Goal: Task Accomplishment & Management: Use online tool/utility

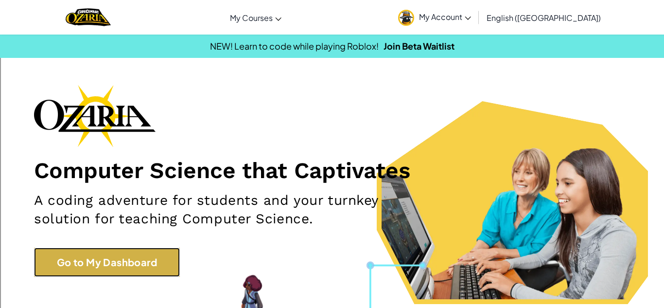
click at [139, 255] on link "Go to My Dashboard" at bounding box center [107, 261] width 146 height 29
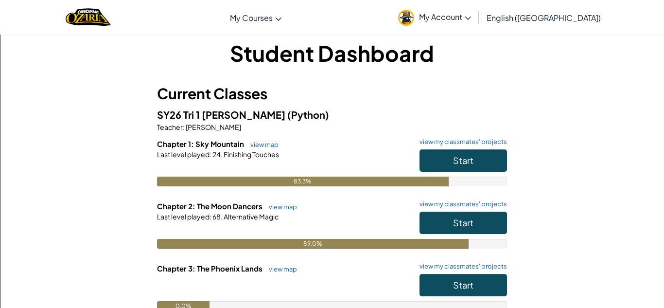
scroll to position [11, 0]
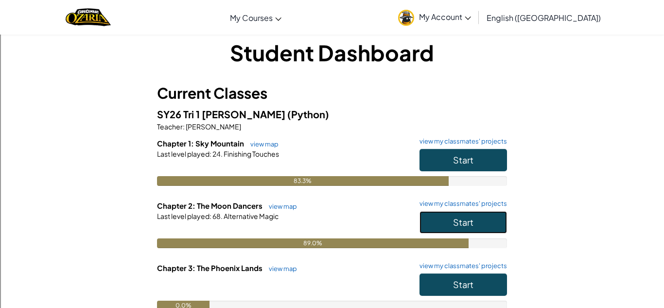
click at [464, 227] on span "Start" at bounding box center [463, 221] width 20 height 11
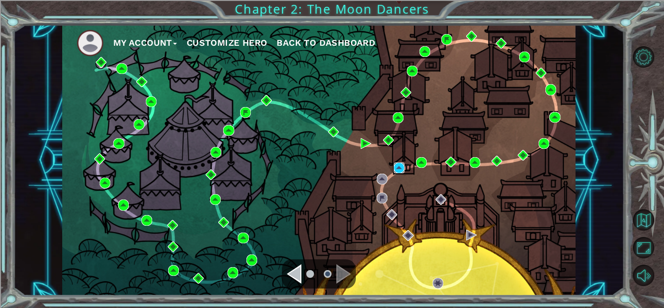
click at [401, 169] on img at bounding box center [399, 167] width 11 height 11
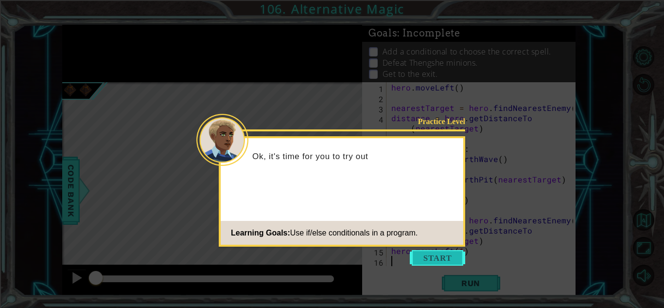
click at [430, 250] on button "Start" at bounding box center [437, 258] width 55 height 16
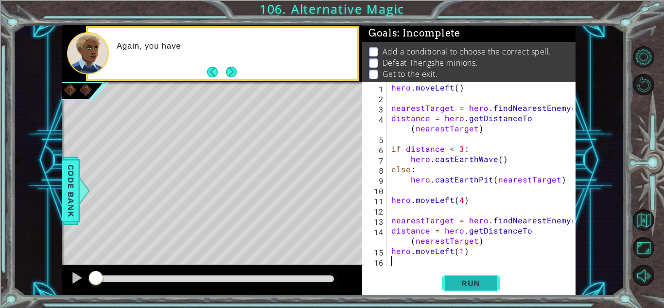
click at [485, 279] on span "Run" at bounding box center [470, 283] width 38 height 10
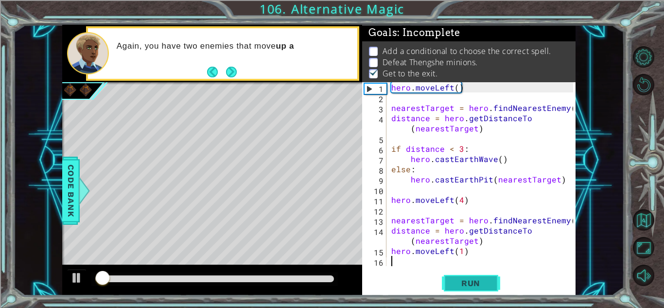
scroll to position [1, 0]
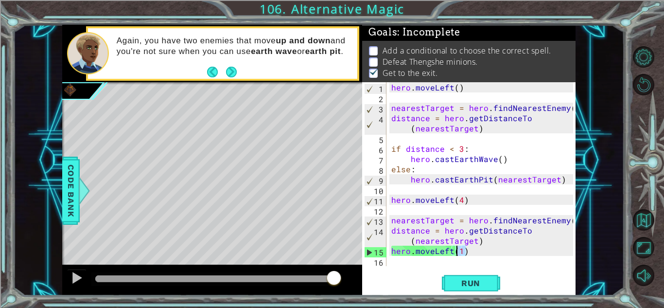
drag, startPoint x: 480, startPoint y: 252, endPoint x: 433, endPoint y: 248, distance: 46.8
click at [433, 248] on div "hero . moveLeft ( ) nearestTarget = hero . findNearestEnemy ( ) distance = hero…" at bounding box center [483, 184] width 189 height 204
click at [433, 248] on div "hero . moveLeft ( ) nearestTarget = hero . findNearestEnemy ( ) distance = hero…" at bounding box center [481, 174] width 184 height 184
click at [433, 248] on div "hero . moveLeft ( ) nearestTarget = hero . findNearestEnemy ( ) distance = hero…" at bounding box center [483, 184] width 189 height 204
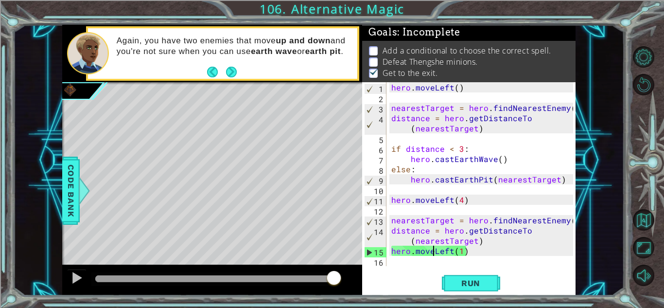
type textarea "hero.movLeft(1)"
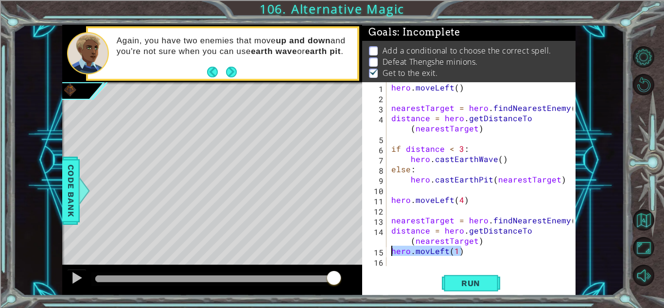
drag, startPoint x: 461, startPoint y: 254, endPoint x: 385, endPoint y: 250, distance: 75.9
click at [385, 250] on div "hero.movLeft(1) 1 2 3 4 5 6 7 8 9 10 11 12 13 14 15 16 hero . moveLeft ( ) near…" at bounding box center [467, 174] width 211 height 184
click at [70, 186] on span "Code Bank" at bounding box center [71, 190] width 16 height 59
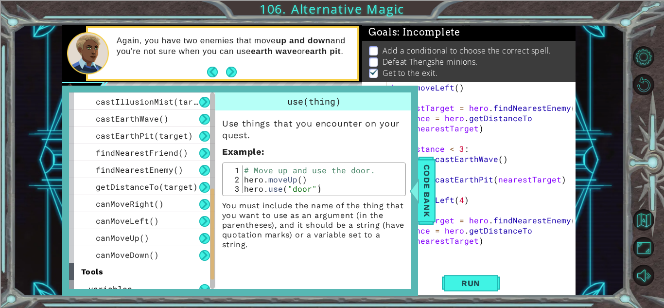
scroll to position [257, 0]
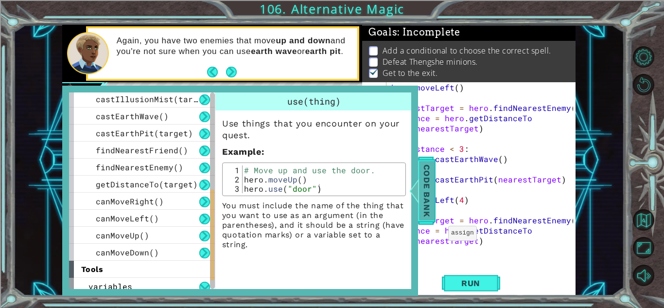
click at [432, 200] on span "Code Bank" at bounding box center [427, 190] width 16 height 59
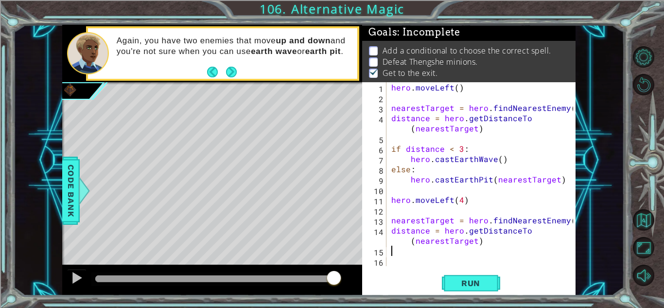
click at [396, 252] on div "hero . moveLeft ( ) nearestTarget = hero . findNearestEnemy ( ) distance = hero…" at bounding box center [483, 184] width 189 height 204
drag, startPoint x: 414, startPoint y: 257, endPoint x: 388, endPoint y: 252, distance: 26.8
click at [388, 252] on div "cas 1 2 3 4 5 6 7 8 9 10 11 12 13 14 15 16 hero . moveLeft ( ) nearestTarget = …" at bounding box center [467, 174] width 211 height 184
type textarea "cas"
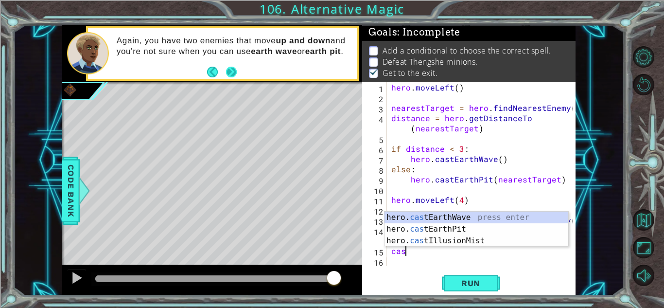
click at [231, 70] on button "Next" at bounding box center [231, 72] width 11 height 11
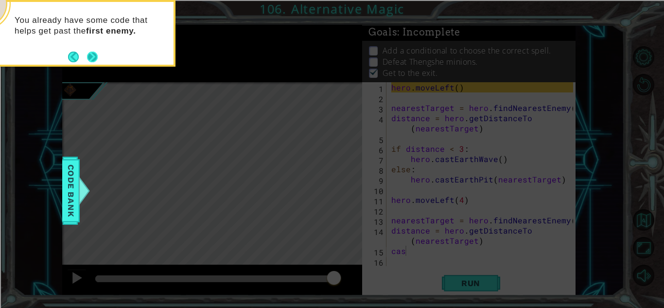
click at [93, 56] on button "Next" at bounding box center [92, 57] width 11 height 11
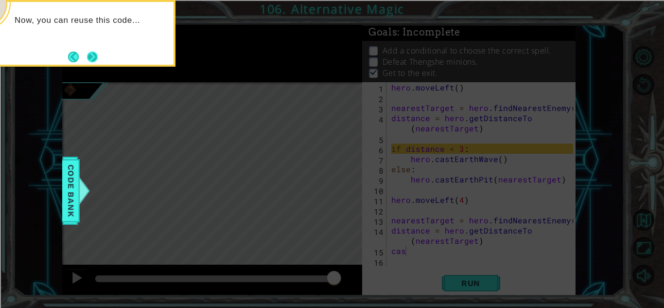
click at [93, 56] on button "Next" at bounding box center [92, 57] width 11 height 11
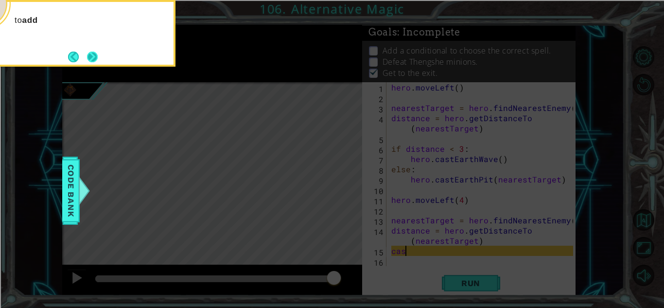
click at [94, 56] on button "Next" at bounding box center [92, 57] width 11 height 11
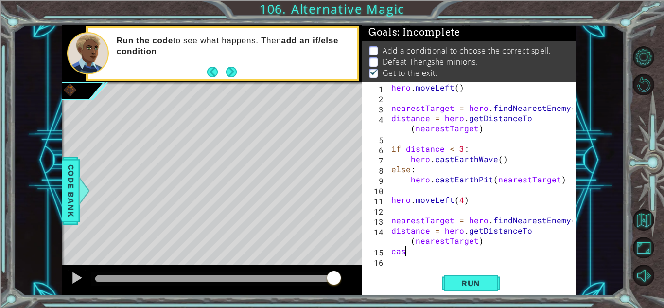
type textarea "cast"
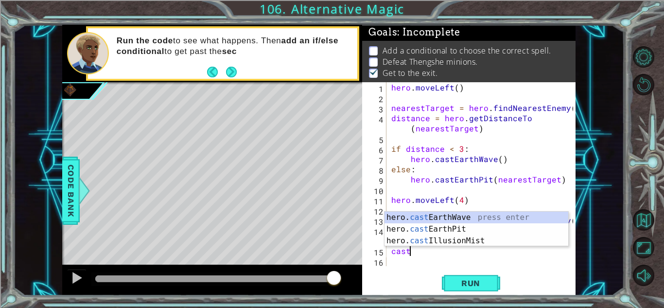
scroll to position [0, 0]
click at [468, 217] on div "hero. cast EarthWave press enter hero. cast EarthPit press enter hero. cast Ill…" at bounding box center [476, 240] width 184 height 58
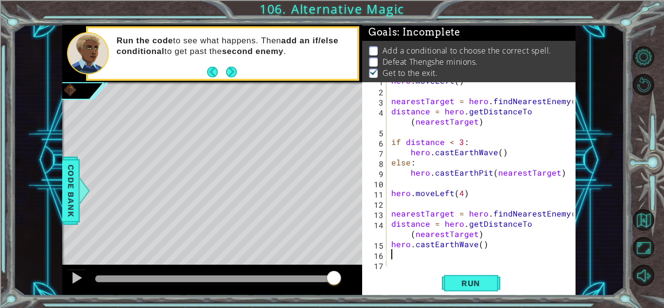
scroll to position [10, 0]
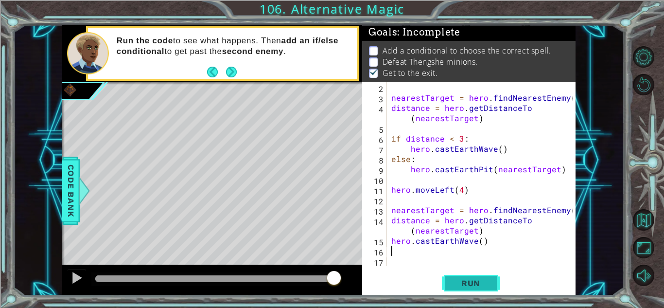
click at [468, 280] on span "Run" at bounding box center [470, 283] width 38 height 10
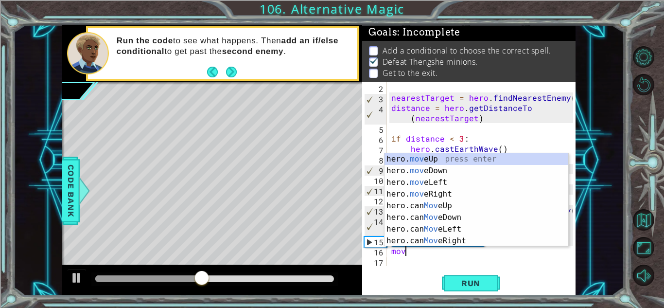
scroll to position [0, 0]
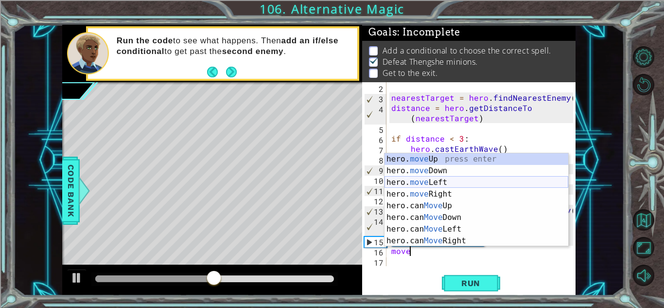
click at [461, 183] on div "hero. move Up press enter hero. move Down press enter hero. move Left press ent…" at bounding box center [476, 211] width 184 height 117
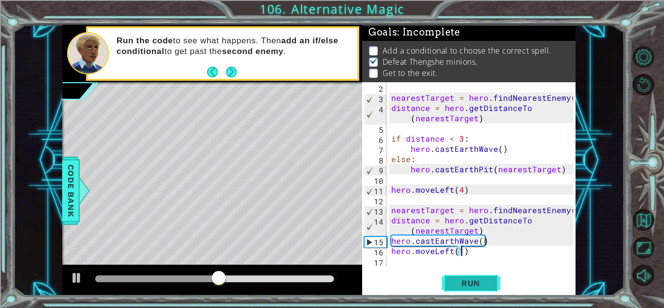
click at [449, 278] on button "Run" at bounding box center [471, 282] width 58 height 21
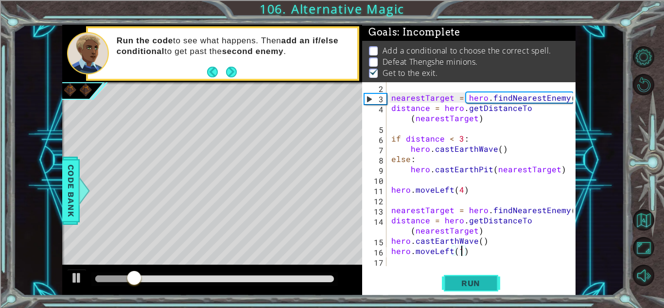
click at [467, 282] on span "Run" at bounding box center [470, 283] width 38 height 10
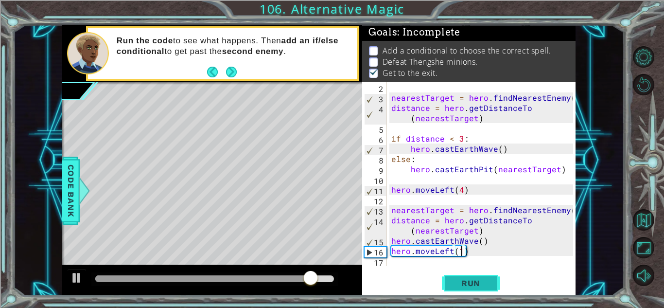
click at [454, 281] on span "Run" at bounding box center [470, 283] width 38 height 10
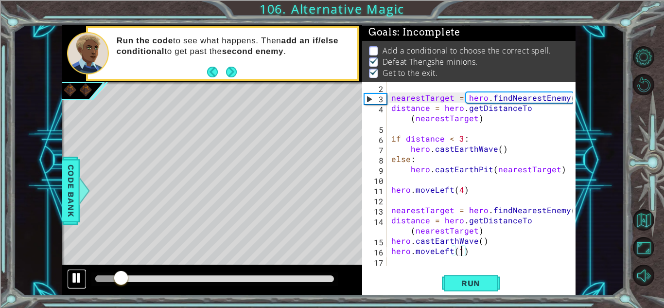
click at [80, 276] on div at bounding box center [76, 277] width 13 height 13
click at [501, 232] on div "nearestTarget = hero . findNearestEnemy ( ) distance = hero . getDistanceTo ( n…" at bounding box center [483, 184] width 189 height 204
type textarea "distance = hero.getDistanceTo(nearestTarget)"
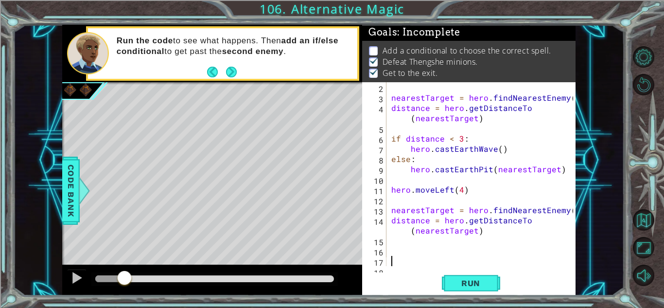
scroll to position [41, 0]
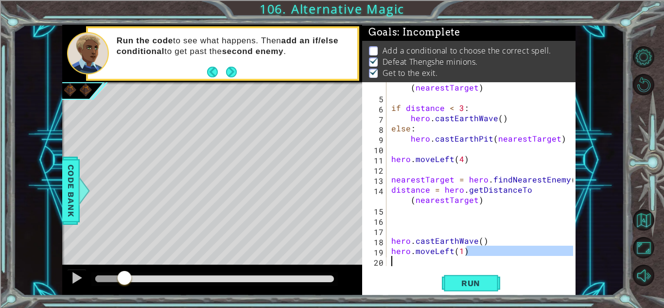
drag, startPoint x: 479, startPoint y: 254, endPoint x: 463, endPoint y: 266, distance: 20.8
click at [463, 266] on div "4 5 6 7 8 9 10 11 12 13 14 15 16 17 18 19 20 distance = hero . getDistanceTo ( …" at bounding box center [468, 188] width 213 height 213
type textarea "hero.moveLeft(1)"
click at [399, 226] on div "distance = hero . getDistanceTo ( nearestTarget ) if distance < 3 : hero . cast…" at bounding box center [483, 179] width 189 height 214
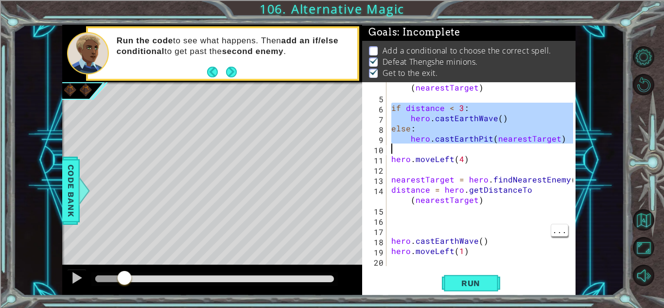
drag, startPoint x: 391, startPoint y: 108, endPoint x: 430, endPoint y: 153, distance: 59.2
click at [430, 153] on div "distance = hero . getDistanceTo ( nearestTarget ) if distance < 3 : hero . cast…" at bounding box center [483, 179] width 189 height 214
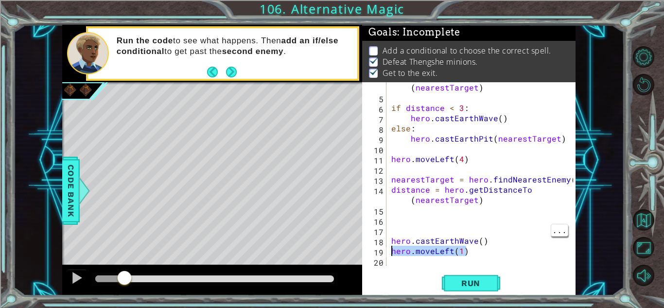
drag, startPoint x: 475, startPoint y: 255, endPoint x: 388, endPoint y: 253, distance: 87.5
click at [388, 253] on div "hero.castEarthPit(nearestTarget) 4 5 6 7 8 9 10 11 12 13 14 15 16 17 18 19 20 d…" at bounding box center [467, 174] width 211 height 184
type textarea "hero.moveLeft(1)"
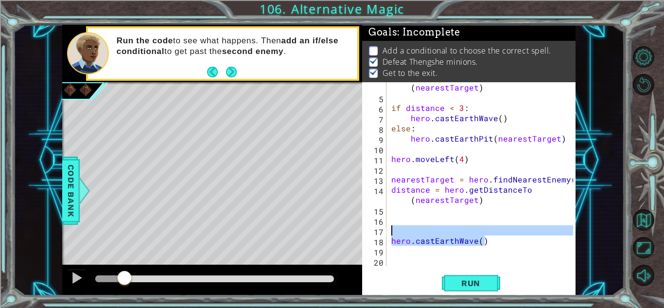
drag, startPoint x: 489, startPoint y: 244, endPoint x: 396, endPoint y: 233, distance: 94.4
click at [396, 233] on div "distance = hero . getDistanceTo ( nearestTarget ) if distance < 3 : hero . cast…" at bounding box center [483, 179] width 189 height 214
type textarea "hero.castEarthWave()"
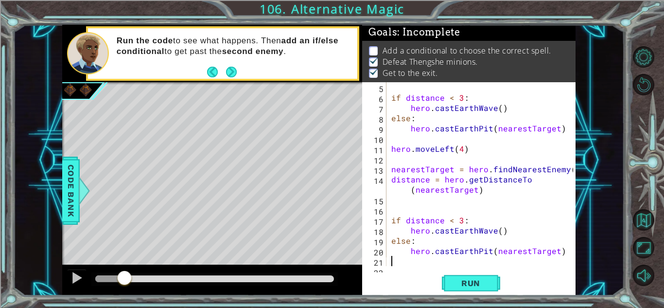
scroll to position [51, 0]
click at [465, 288] on button "Run" at bounding box center [471, 282] width 58 height 21
click at [465, 287] on button "Run" at bounding box center [471, 282] width 58 height 21
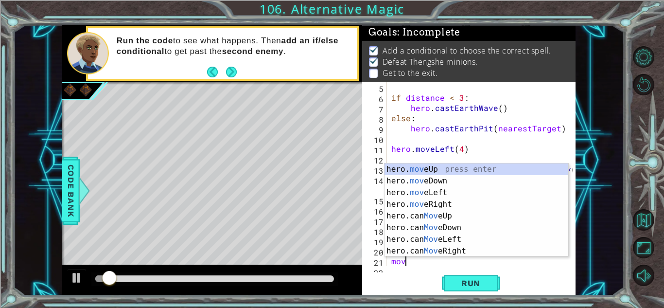
scroll to position [0, 0]
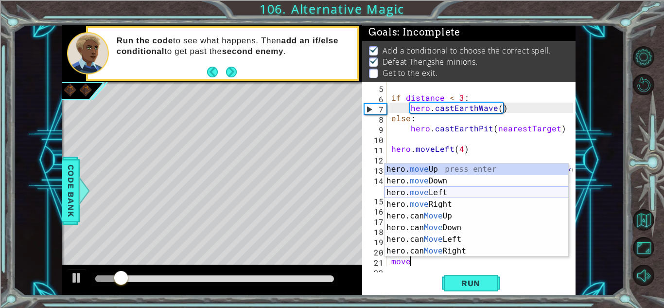
click at [484, 195] on div "hero. move Up press enter hero. move Down press enter hero. move Left press ent…" at bounding box center [476, 221] width 184 height 117
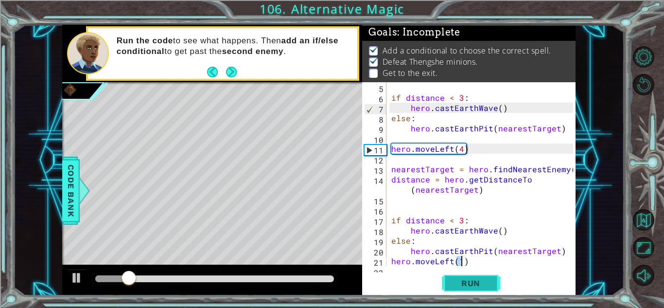
type textarea "hero.moveLeft(1)"
click at [479, 281] on span "Run" at bounding box center [470, 283] width 38 height 10
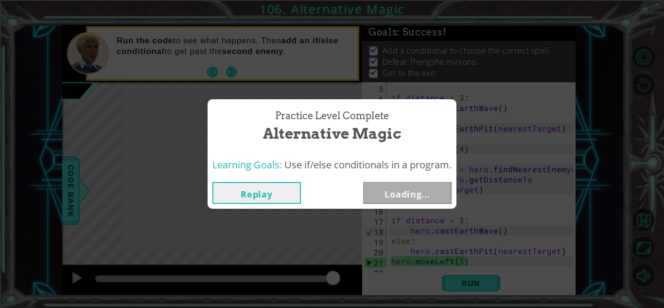
drag, startPoint x: 119, startPoint y: 275, endPoint x: 333, endPoint y: 285, distance: 214.5
click at [333, 285] on body "1 ההההההההההההההההההההההההההההההההההההההההההההההההההההההההההההההההההההההההההההה…" at bounding box center [332, 154] width 664 height 308
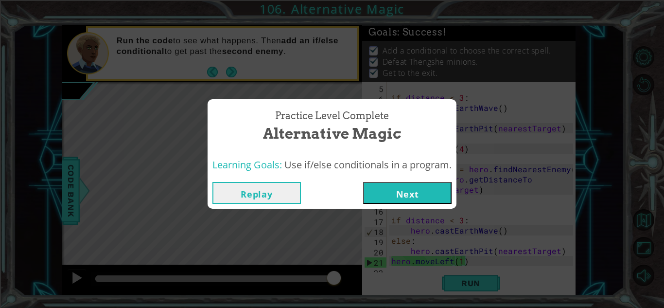
click at [404, 197] on button "Next" at bounding box center [407, 193] width 88 height 22
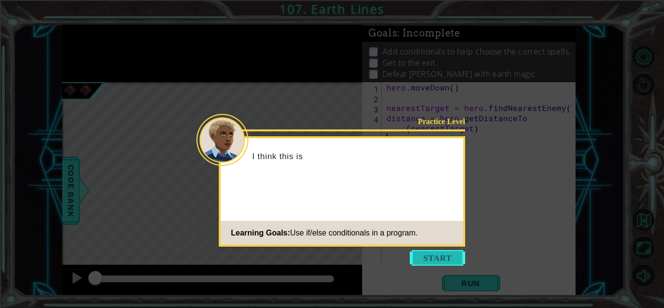
click at [421, 256] on button "Start" at bounding box center [437, 258] width 55 height 16
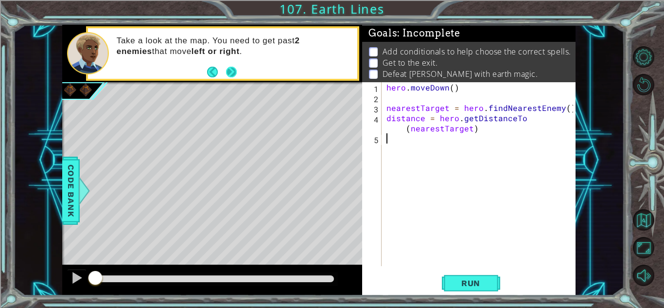
click at [227, 70] on button "Next" at bounding box center [231, 72] width 11 height 11
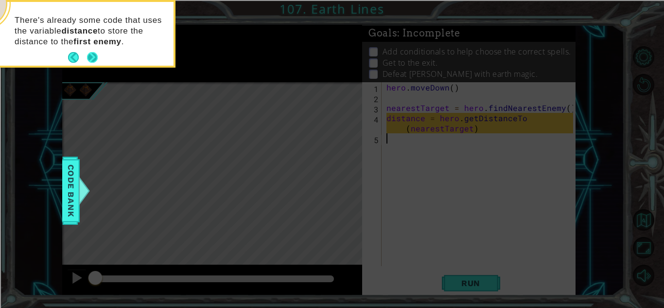
click at [87, 56] on button "Next" at bounding box center [92, 57] width 11 height 11
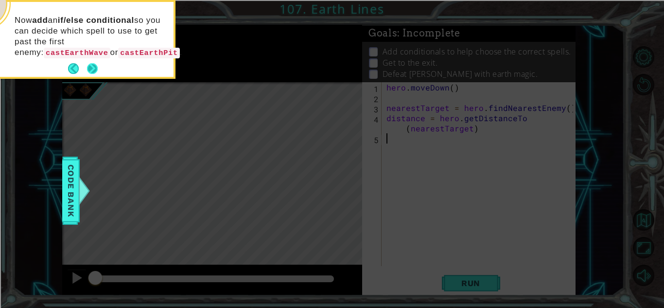
click at [91, 64] on button "Next" at bounding box center [92, 68] width 11 height 11
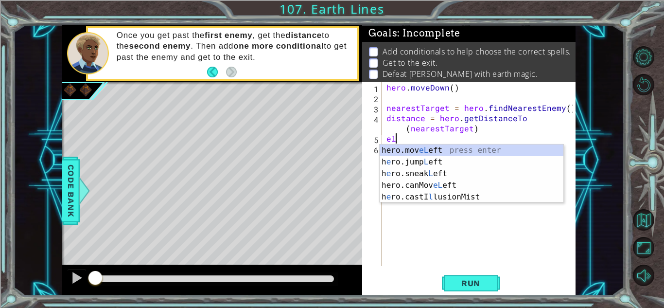
type textarea "e"
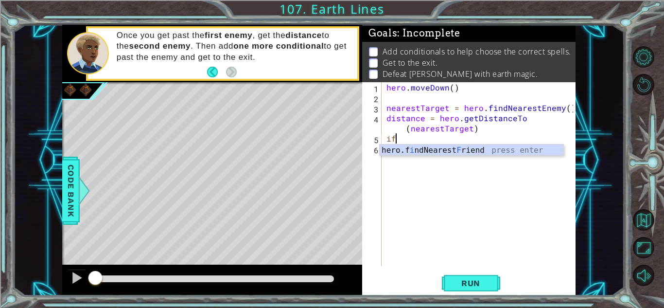
type textarea "i"
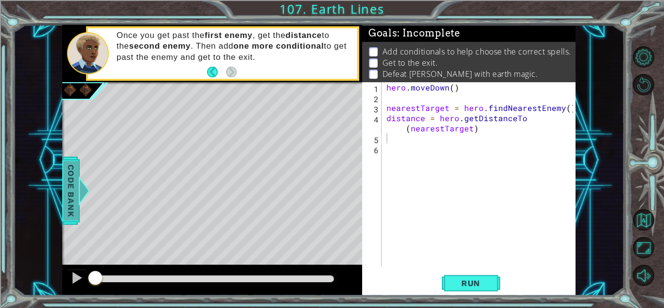
click at [83, 190] on div at bounding box center [84, 190] width 12 height 29
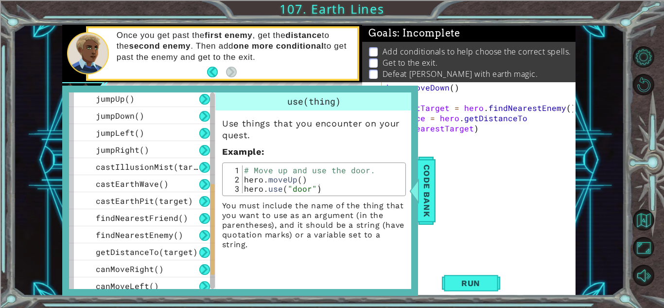
scroll to position [280, 0]
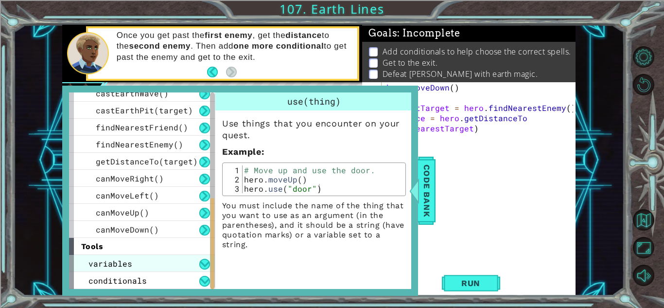
click at [154, 263] on div "variables" at bounding box center [142, 263] width 146 height 17
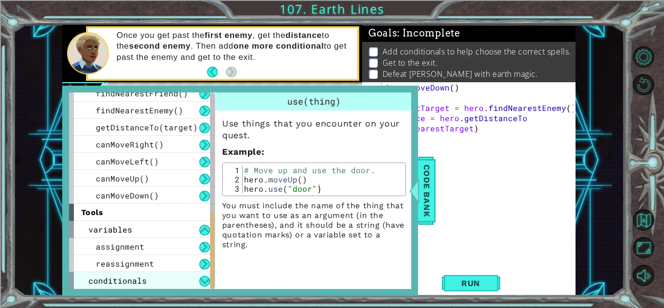
click at [148, 280] on div "conditionals" at bounding box center [142, 280] width 146 height 17
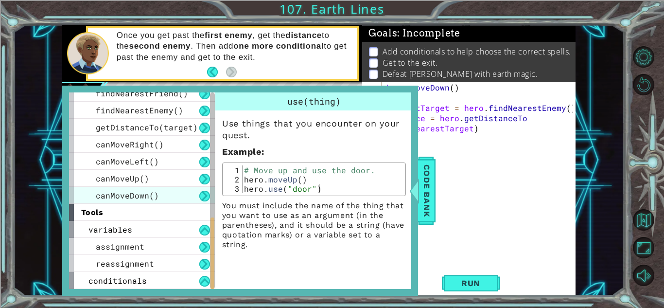
scroll to position [348, 0]
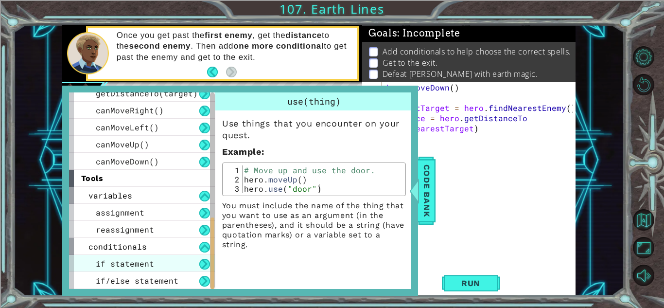
click at [158, 266] on div "if statement" at bounding box center [142, 263] width 146 height 17
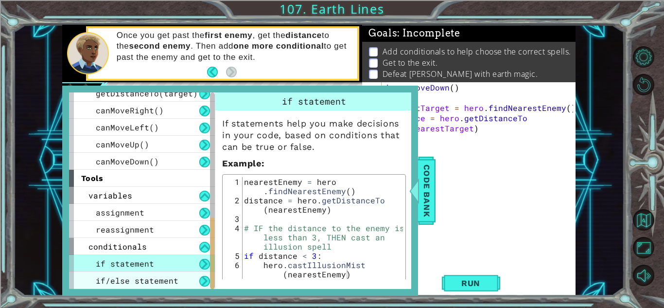
click at [156, 278] on span "if/else statement" at bounding box center [137, 280] width 83 height 10
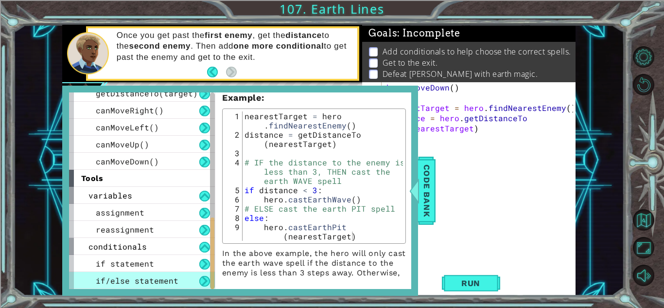
scroll to position [102, 0]
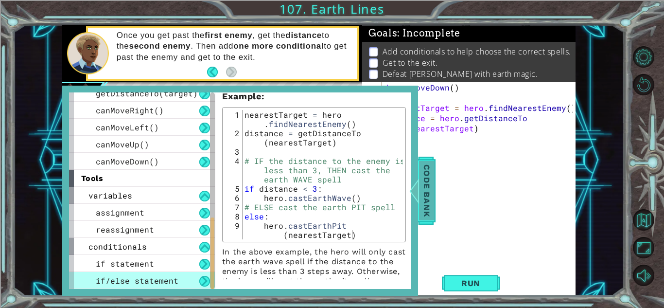
click at [425, 194] on span "Code Bank" at bounding box center [427, 190] width 16 height 59
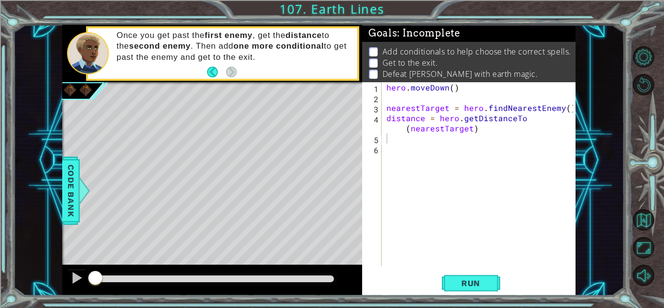
click at [393, 137] on div "hero . [GEOGRAPHIC_DATA] ( ) nearestTarget = hero . findNearestEnemy ( ) distan…" at bounding box center [480, 184] width 193 height 204
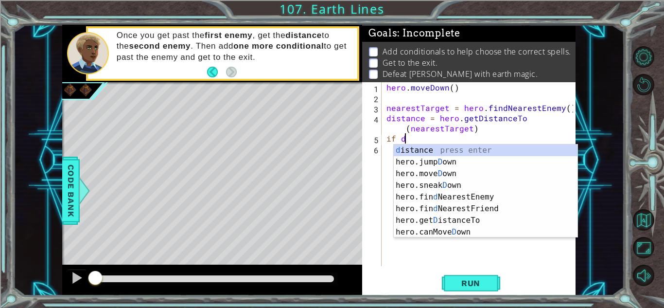
scroll to position [0, 1]
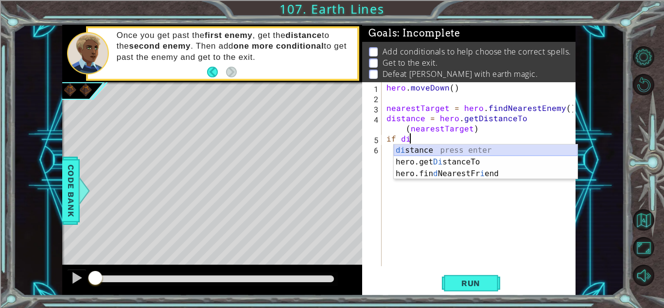
click at [443, 146] on div "di stance press enter hero.get Di stanceTo press enter hero.fin d NearestFr i e…" at bounding box center [486, 173] width 184 height 58
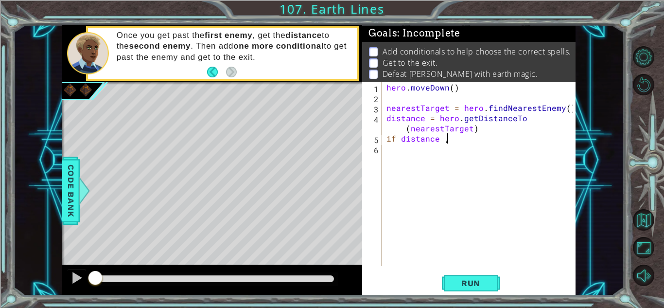
scroll to position [0, 3]
type textarea "if distance <3"
click at [433, 149] on div "hero . [GEOGRAPHIC_DATA] ( ) nearestTarget = hero . findNearestEnemy ( ) distan…" at bounding box center [480, 184] width 193 height 204
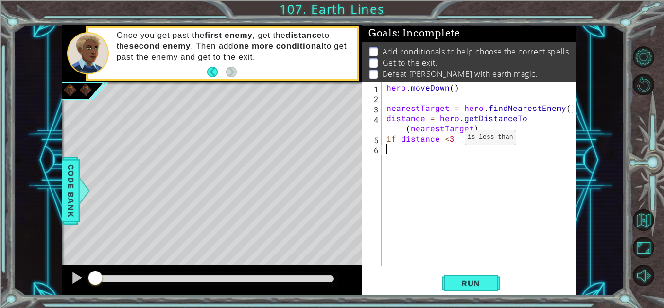
click at [448, 139] on div "hero . [GEOGRAPHIC_DATA] ( ) nearestTarget = hero . findNearestEnemy ( ) distan…" at bounding box center [480, 184] width 193 height 204
click at [465, 140] on div "hero . [GEOGRAPHIC_DATA] ( ) nearestTarget = hero . findNearestEnemy ( ) distan…" at bounding box center [480, 184] width 193 height 204
drag, startPoint x: 465, startPoint y: 140, endPoint x: 451, endPoint y: 139, distance: 14.1
click at [451, 139] on div "hero . [GEOGRAPHIC_DATA] ( ) nearestTarget = hero . findNearestEnemy ( ) distan…" at bounding box center [480, 184] width 193 height 204
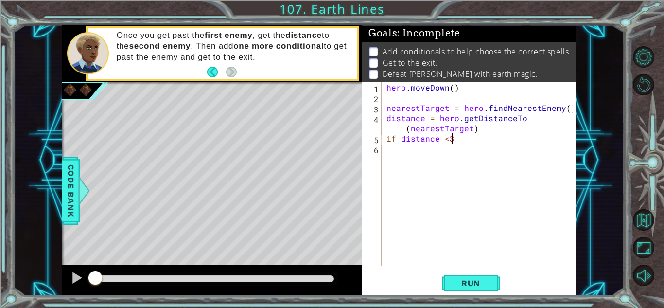
drag, startPoint x: 424, startPoint y: 139, endPoint x: 406, endPoint y: 153, distance: 22.3
click at [406, 153] on div "hero . [GEOGRAPHIC_DATA] ( ) nearestTarget = hero . findNearestEnemy ( ) distan…" at bounding box center [480, 184] width 193 height 204
type textarea "if distance <3"
click at [446, 159] on div "hero . [GEOGRAPHIC_DATA] ( ) nearestTarget = hero . findNearestEnemy ( ) distan…" at bounding box center [478, 174] width 189 height 184
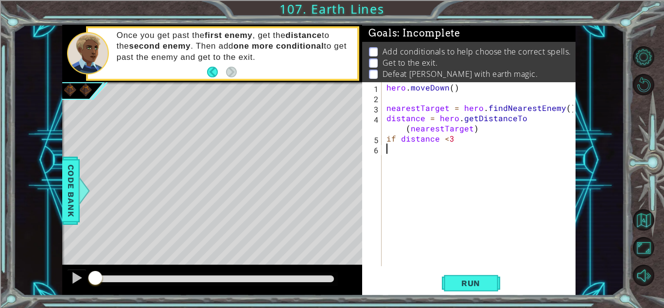
click at [466, 140] on div "hero . [GEOGRAPHIC_DATA] ( ) nearestTarget = hero . findNearestEnemy ( ) distan…" at bounding box center [480, 184] width 193 height 204
type textarea "if distance <3"
click at [465, 143] on div "hero . [GEOGRAPHIC_DATA] ( ) nearestTarget = hero . findNearestEnemy ( ) distan…" at bounding box center [480, 184] width 193 height 204
click at [479, 155] on div "hero . [GEOGRAPHIC_DATA] ( ) nearestTarget = hero . findNearestEnemy ( ) distan…" at bounding box center [480, 184] width 193 height 204
click at [452, 89] on div "hero . [GEOGRAPHIC_DATA] ( ) nearestTarget = hero . findNearestEnemy ( ) distan…" at bounding box center [480, 184] width 193 height 204
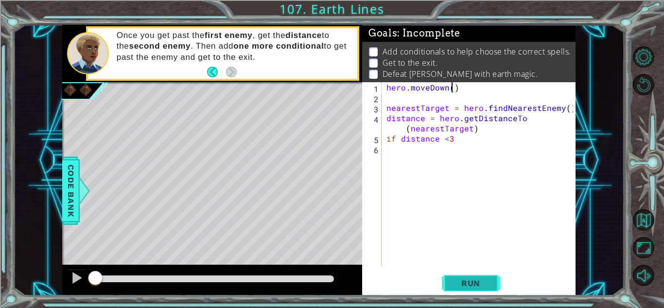
click at [442, 279] on button "Run" at bounding box center [471, 282] width 58 height 21
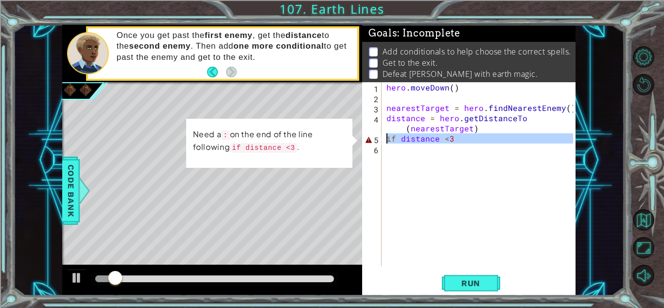
drag, startPoint x: 467, startPoint y: 145, endPoint x: 382, endPoint y: 139, distance: 85.7
click at [382, 139] on div "hero.moveDown() 1 2 3 4 5 6 hero . [GEOGRAPHIC_DATA] ( ) nearestTarget = hero .…" at bounding box center [467, 174] width 211 height 184
type textarea "if distance <3"
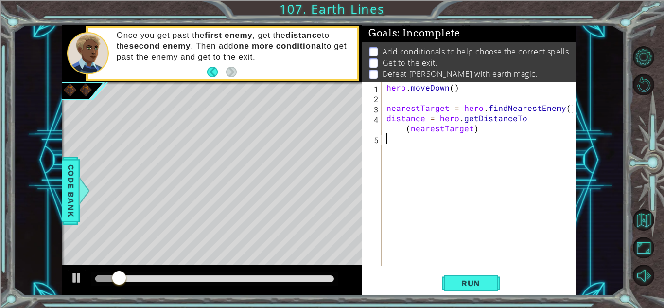
type textarea "distance = hero.getDistanceTo(nearestTarget)"
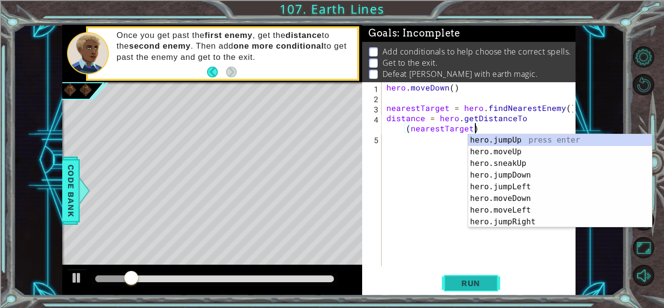
click at [491, 277] on button "Run" at bounding box center [471, 282] width 58 height 21
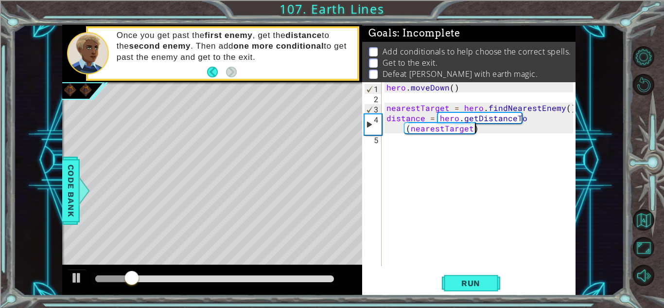
click at [396, 142] on div "hero . [GEOGRAPHIC_DATA] ( ) nearestTarget = hero . findNearestEnemy ( ) distan…" at bounding box center [480, 184] width 193 height 204
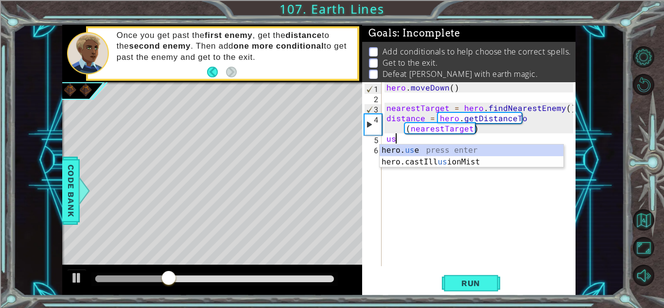
type textarea "u"
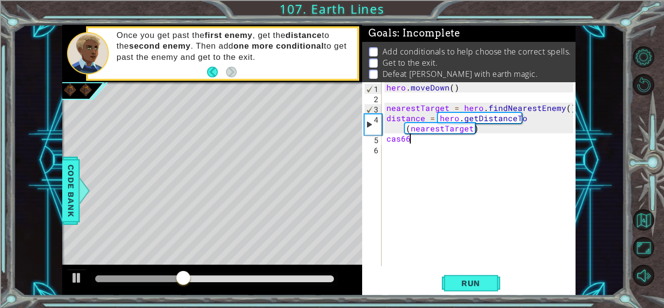
scroll to position [0, 0]
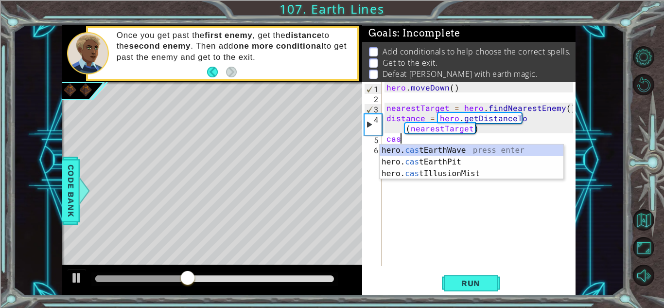
type textarea "cast"
click at [479, 153] on div "hero. cast EarthWave press enter hero. cast EarthPit press enter hero. cast Ill…" at bounding box center [471, 173] width 184 height 58
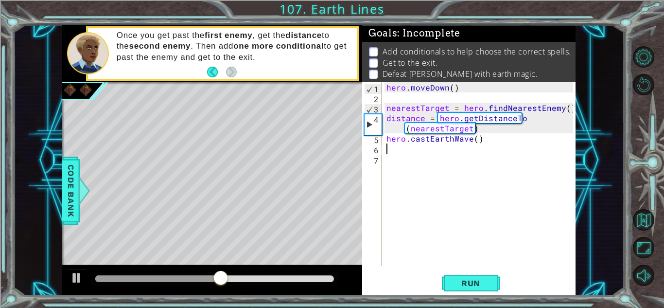
scroll to position [0, 0]
click at [476, 138] on div "hero . [GEOGRAPHIC_DATA] ( ) nearestTarget = hero . findNearestEnemy ( ) distan…" at bounding box center [480, 184] width 193 height 204
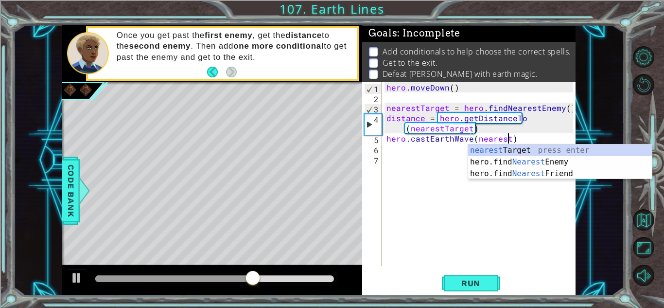
scroll to position [0, 7]
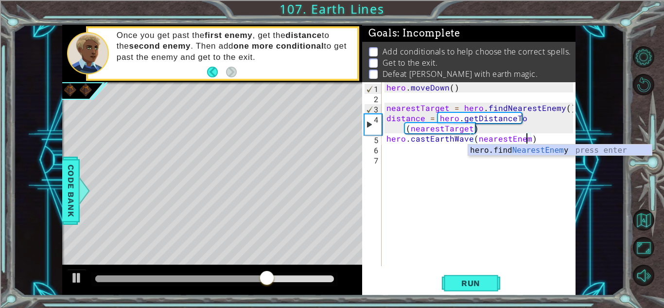
type textarea "hero.castEarthWave(nearestEnemy)"
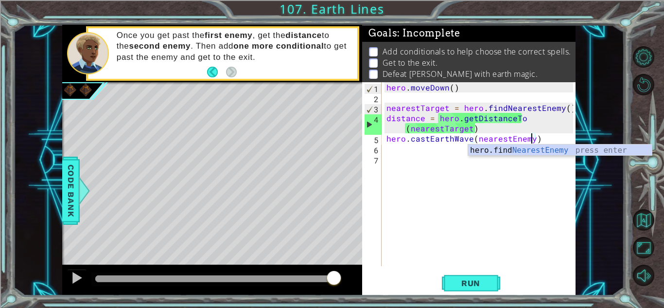
click at [420, 155] on div "hero . [GEOGRAPHIC_DATA] ( ) nearestTarget = hero . findNearestEnemy ( ) distan…" at bounding box center [480, 184] width 193 height 204
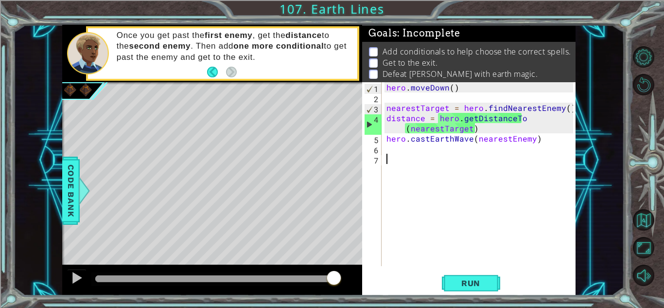
scroll to position [0, 0]
click at [467, 280] on span "Run" at bounding box center [470, 283] width 38 height 10
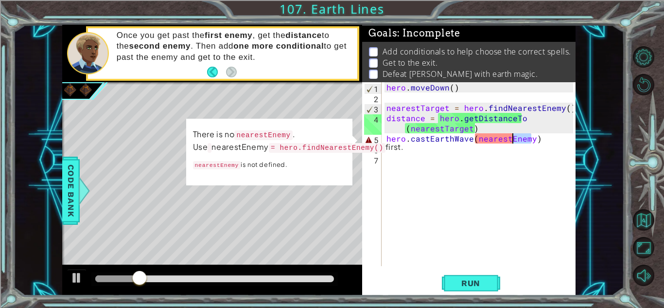
drag, startPoint x: 529, startPoint y: 138, endPoint x: 511, endPoint y: 138, distance: 18.0
click at [511, 138] on div "hero . [GEOGRAPHIC_DATA] ( ) nearestTarget = hero . findNearestEnemy ( ) distan…" at bounding box center [480, 184] width 193 height 204
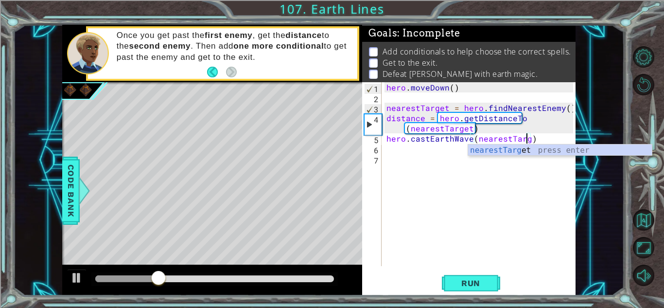
scroll to position [0, 9]
type textarea "hero.castEarthWave(nearestTarget)"
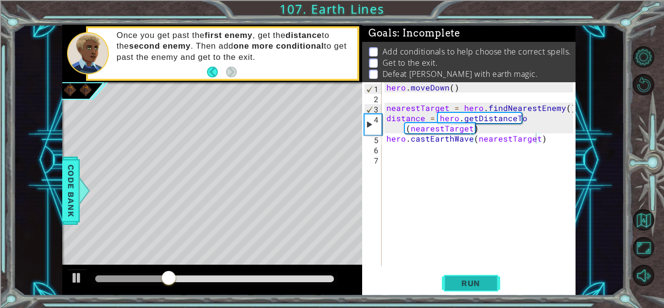
click at [473, 282] on span "Run" at bounding box center [470, 283] width 38 height 10
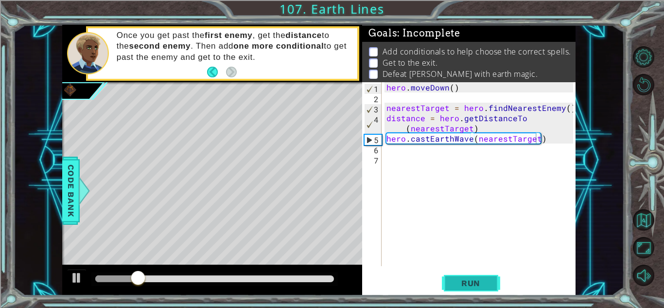
click at [473, 282] on span "Run" at bounding box center [470, 283] width 38 height 10
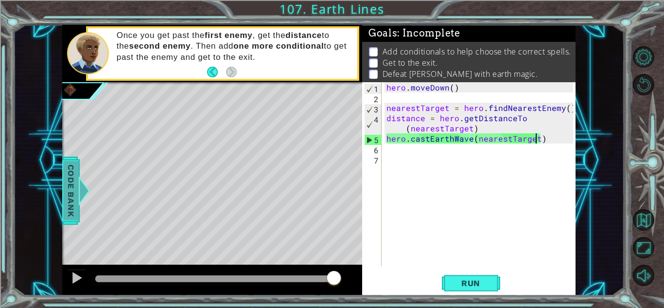
click at [78, 192] on div at bounding box center [84, 190] width 12 height 29
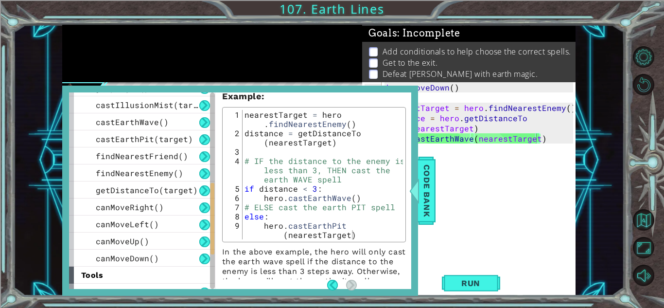
scroll to position [249, 0]
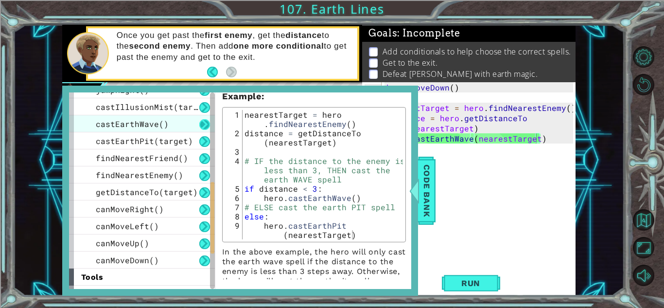
click at [200, 126] on button at bounding box center [204, 124] width 11 height 11
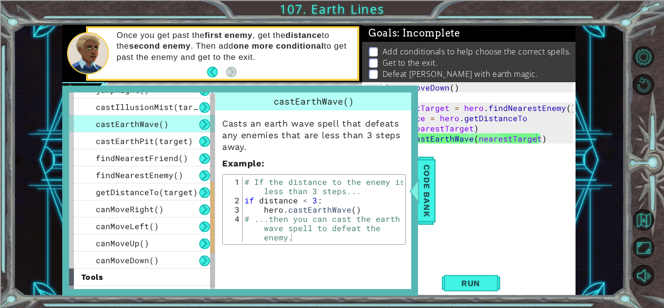
scroll to position [0, 0]
click at [434, 182] on span "Code Bank" at bounding box center [427, 190] width 16 height 59
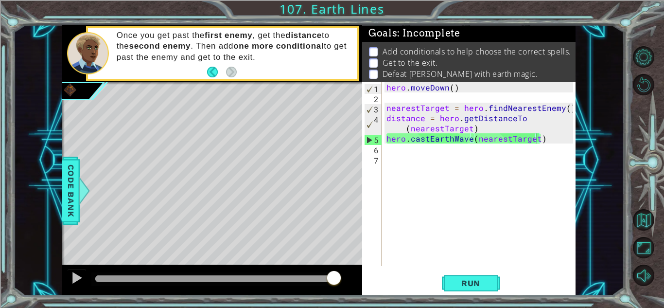
click at [387, 138] on div "hero . [GEOGRAPHIC_DATA] ( ) nearestTarget = hero . findNearestEnemy ( ) distan…" at bounding box center [480, 184] width 193 height 204
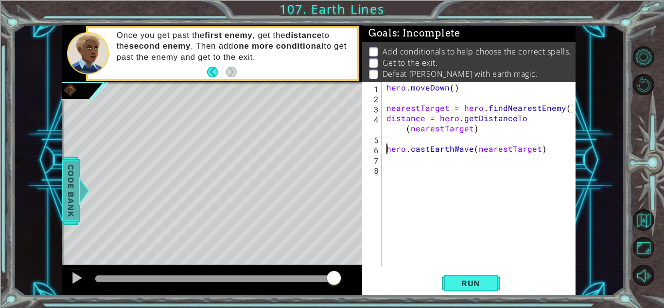
click at [83, 191] on div at bounding box center [84, 190] width 12 height 29
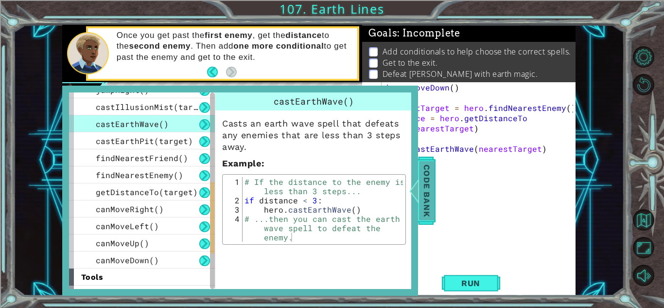
click at [414, 189] on div at bounding box center [414, 190] width 12 height 29
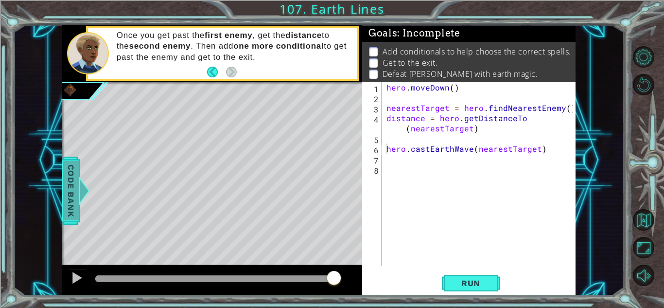
click at [75, 185] on span "Code Bank" at bounding box center [71, 190] width 16 height 59
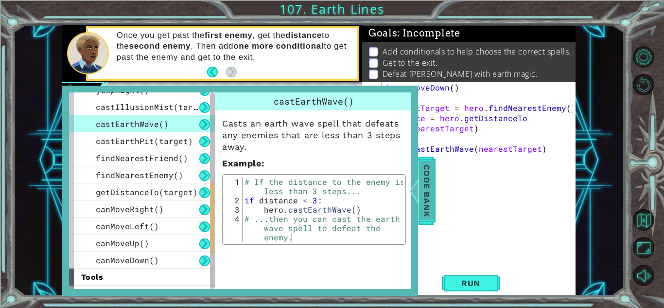
click at [431, 188] on span "Code Bank" at bounding box center [427, 190] width 16 height 59
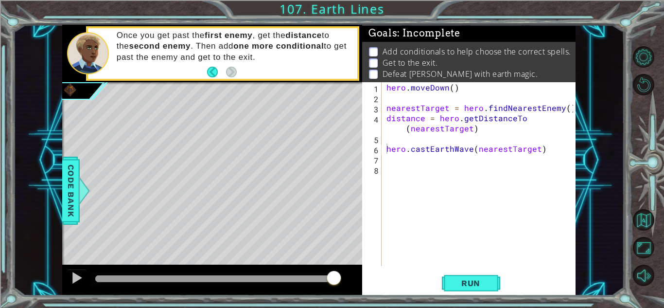
click at [389, 136] on div "hero . [GEOGRAPHIC_DATA] ( ) nearestTarget = hero . findNearestEnemy ( ) distan…" at bounding box center [480, 184] width 193 height 204
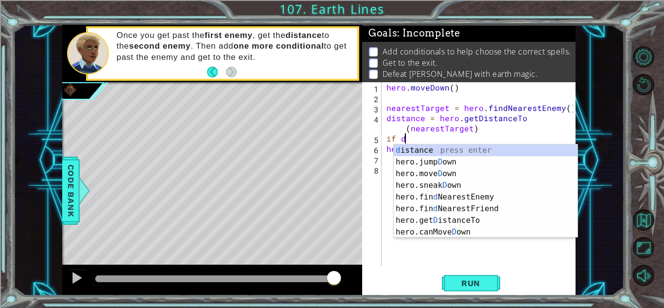
scroll to position [0, 0]
click at [435, 152] on div "d istance press enter hero.jump D own press enter hero.[PERSON_NAME] own press …" at bounding box center [486, 202] width 184 height 117
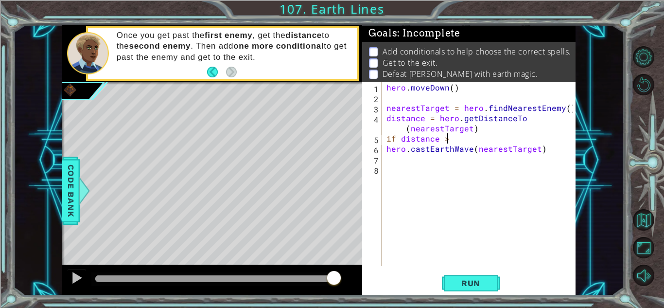
type textarea "if distance >3"
click at [453, 161] on div "hero . [GEOGRAPHIC_DATA] ( ) nearestTarget = hero . findNearestEnemy ( ) distan…" at bounding box center [480, 184] width 193 height 204
click at [84, 198] on div at bounding box center [84, 190] width 12 height 29
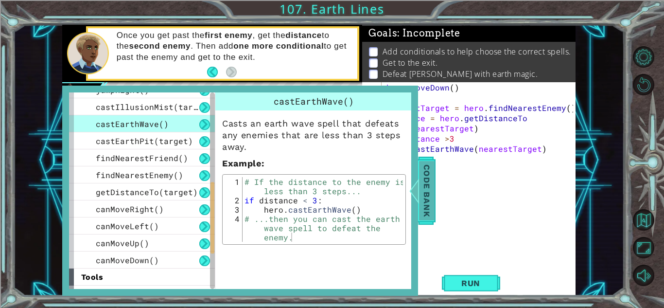
click at [430, 201] on span "Code Bank" at bounding box center [427, 190] width 16 height 59
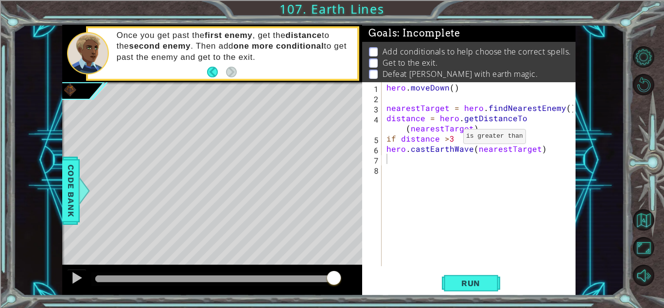
click at [448, 138] on div "hero . [GEOGRAPHIC_DATA] ( ) nearestTarget = hero . findNearestEnemy ( ) distan…" at bounding box center [480, 184] width 193 height 204
click at [459, 139] on div "hero . [GEOGRAPHIC_DATA] ( ) nearestTarget = hero . findNearestEnemy ( ) distan…" at bounding box center [480, 184] width 193 height 204
click at [457, 139] on div "hero . [GEOGRAPHIC_DATA] ( ) nearestTarget = hero . findNearestEnemy ( ) distan…" at bounding box center [480, 184] width 193 height 204
click at [473, 141] on div "hero . [GEOGRAPHIC_DATA] ( ) nearestTarget = hero . findNearestEnemy ( ) distan…" at bounding box center [480, 184] width 193 height 204
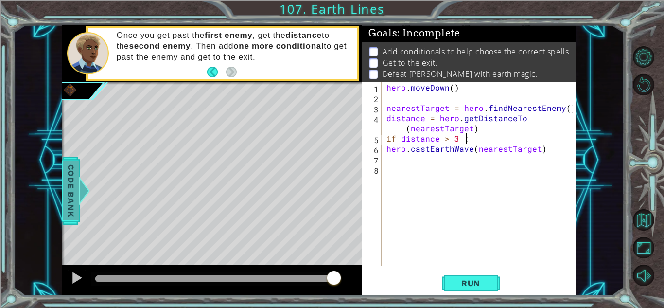
click at [69, 199] on span "Code Bank" at bounding box center [71, 190] width 16 height 59
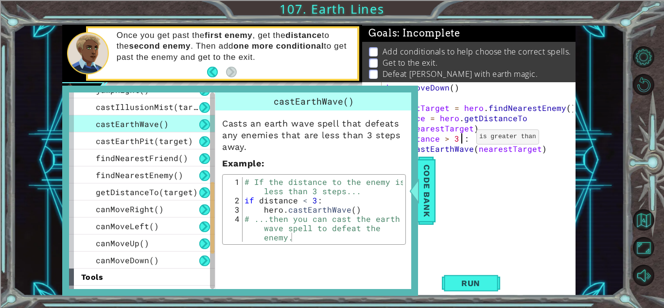
click at [460, 139] on div "hero . [GEOGRAPHIC_DATA] ( ) nearestTarget = hero . findNearestEnemy ( ) distan…" at bounding box center [480, 184] width 193 height 204
type textarea "if distance > 3:"
click at [545, 210] on div "hero . [GEOGRAPHIC_DATA] ( ) nearestTarget = hero . findNearestEnemy ( ) distan…" at bounding box center [480, 184] width 193 height 204
click at [416, 202] on div at bounding box center [414, 190] width 12 height 29
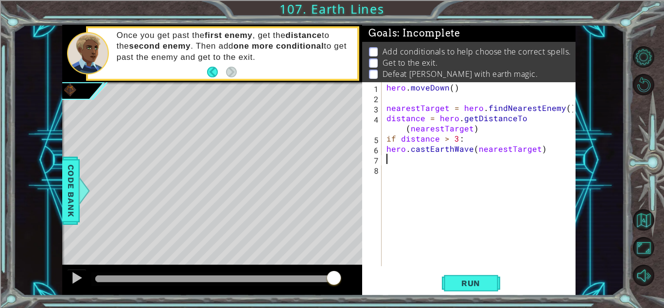
click at [392, 162] on div "hero . [GEOGRAPHIC_DATA] ( ) nearestTarget = hero . findNearestEnemy ( ) distan…" at bounding box center [480, 184] width 193 height 204
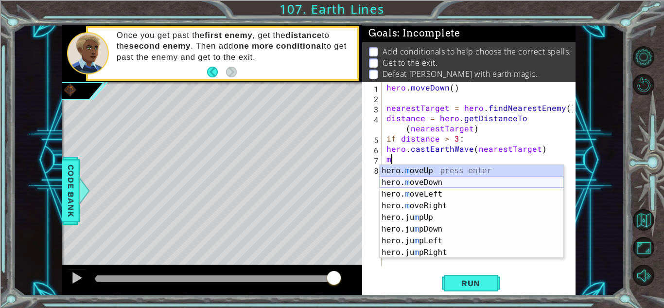
click at [456, 185] on div "hero. m oveUp press enter hero. m oveDown press enter hero. m oveLeft press ent…" at bounding box center [471, 223] width 184 height 117
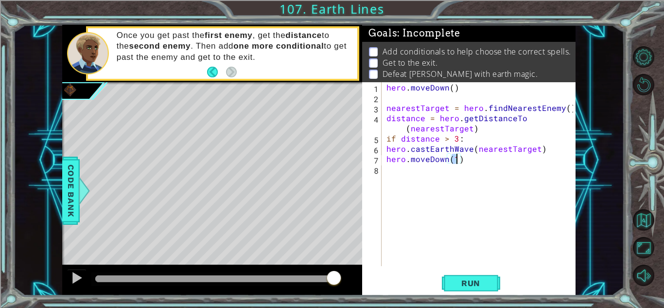
type textarea "hero.moveDown(2)"
click at [441, 178] on div "hero . [GEOGRAPHIC_DATA] ( ) nearestTarget = hero . findNearestEnemy ( ) distan…" at bounding box center [480, 184] width 193 height 204
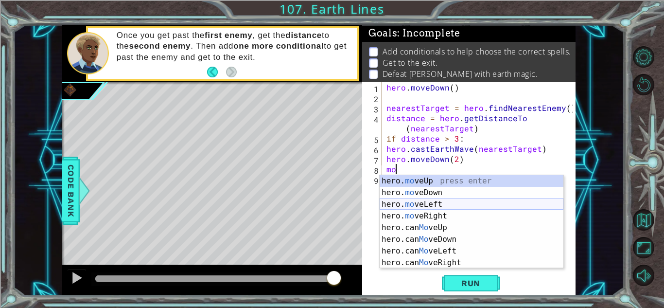
click at [454, 200] on div "hero. mo veUp press enter hero. mo veDown press enter hero. mo veLeft press ent…" at bounding box center [471, 233] width 184 height 117
type textarea "hero.moveLeft(1)"
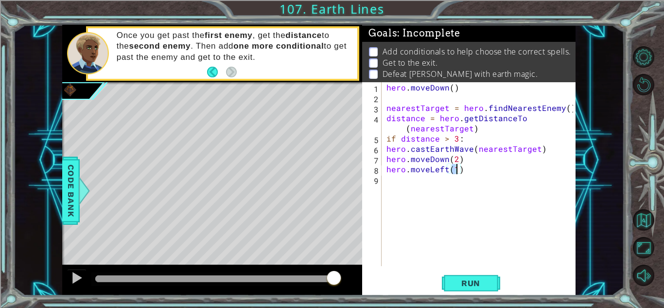
click at [404, 180] on div "hero . [GEOGRAPHIC_DATA] ( ) nearestTarget = hero . findNearestEnemy ( ) distan…" at bounding box center [480, 184] width 193 height 204
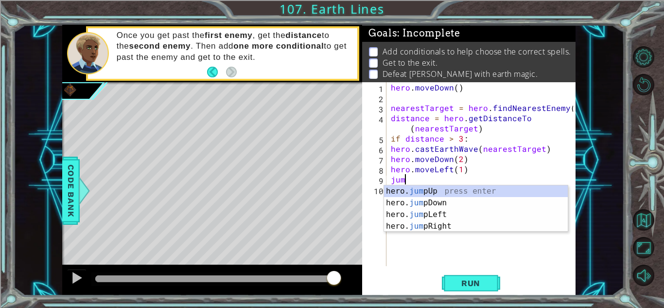
type textarea "jump"
click at [432, 210] on div "hero. jump Up press enter hero. jump Down press enter hero. jump Left press ent…" at bounding box center [476, 220] width 184 height 70
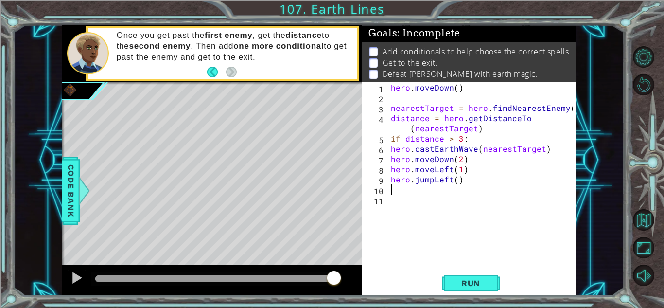
scroll to position [0, 0]
click at [456, 179] on div "hero . [GEOGRAPHIC_DATA] ( ) nearestTarget = hero . findNearestEnemy ( ) distan…" at bounding box center [483, 184] width 189 height 204
type textarea "hero.jumpLeft(2)"
click at [442, 192] on div "hero . [GEOGRAPHIC_DATA] ( ) nearestTarget = hero . findNearestEnemy ( ) distan…" at bounding box center [483, 184] width 189 height 204
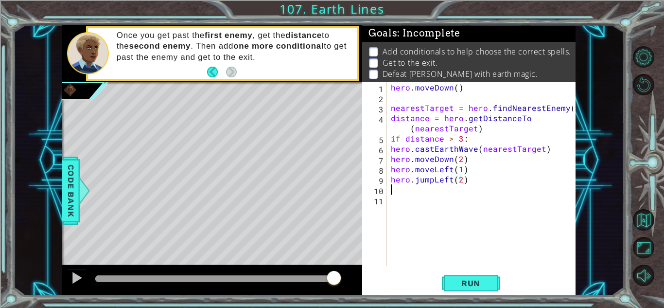
scroll to position [0, 0]
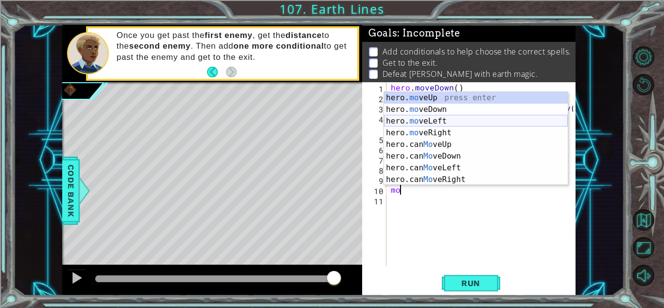
click at [444, 121] on div "hero. mo veUp press enter hero. mo veDown press enter hero. mo veLeft press ent…" at bounding box center [476, 150] width 184 height 117
type textarea "hero.moveLeft(1)"
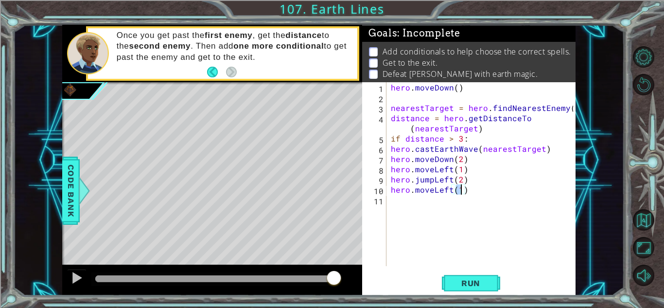
click at [406, 200] on div "hero . [GEOGRAPHIC_DATA] ( ) nearestTarget = hero . findNearestEnemy ( ) distan…" at bounding box center [483, 184] width 189 height 204
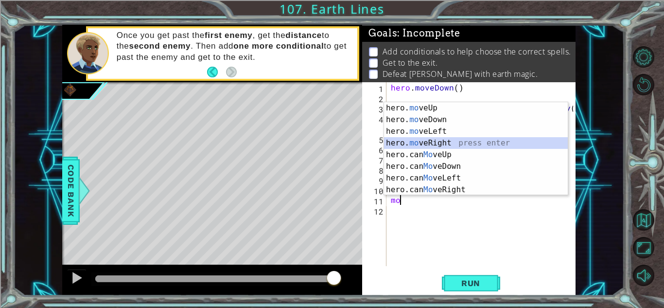
click at [450, 141] on div "hero. mo veUp press enter hero. mo veDown press enter hero. mo veLeft press ent…" at bounding box center [476, 160] width 184 height 117
type textarea "hero.moveRight(1)"
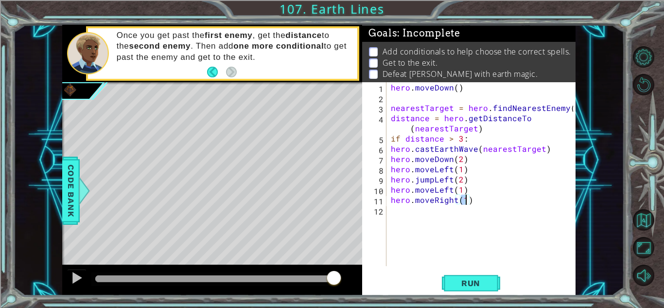
click at [401, 211] on div "hero . [GEOGRAPHIC_DATA] ( ) nearestTarget = hero . findNearestEnemy ( ) distan…" at bounding box center [483, 184] width 189 height 204
click at [71, 192] on span "Code Bank" at bounding box center [71, 190] width 16 height 59
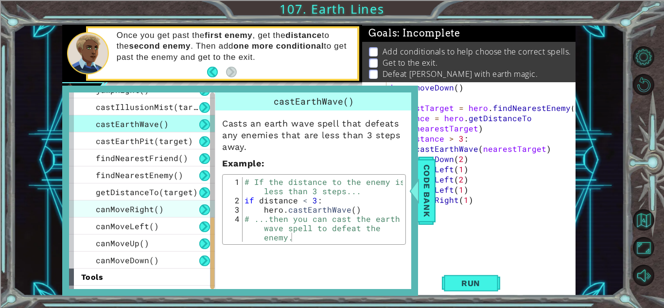
scroll to position [348, 0]
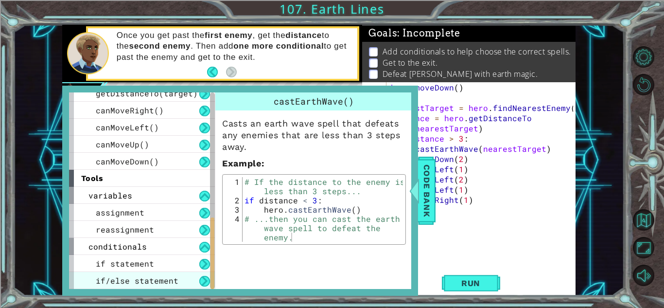
click at [154, 278] on span "if/else statement" at bounding box center [137, 280] width 83 height 10
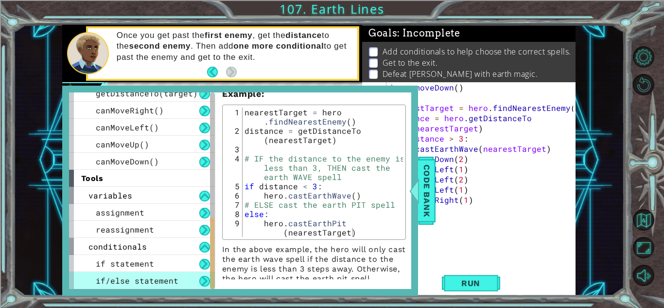
scroll to position [106, 0]
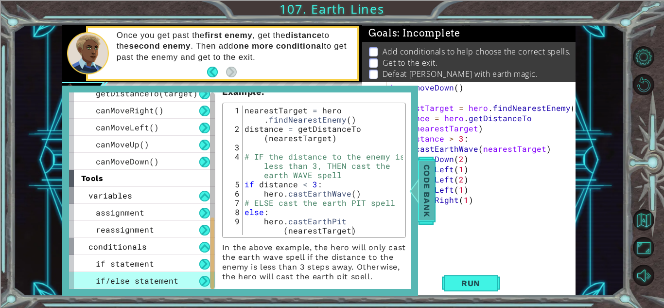
click at [411, 204] on div at bounding box center [414, 190] width 12 height 29
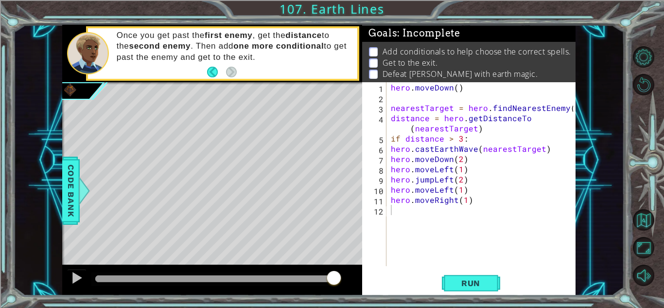
click at [416, 219] on div "hero . [GEOGRAPHIC_DATA] ( ) nearestTarget = hero . findNearestEnemy ( ) distan…" at bounding box center [483, 184] width 189 height 204
click at [68, 193] on span "Code Bank" at bounding box center [71, 190] width 16 height 59
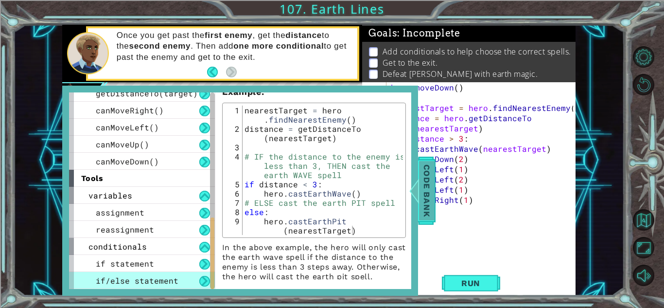
click at [425, 207] on span "Code Bank" at bounding box center [427, 190] width 16 height 59
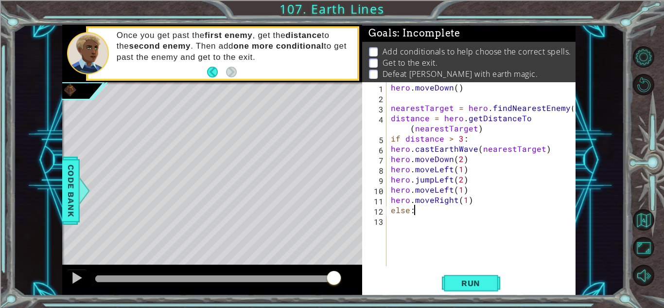
click at [425, 211] on div "hero . [GEOGRAPHIC_DATA] ( ) nearestTarget = hero . findNearestEnemy ( ) distan…" at bounding box center [483, 184] width 189 height 204
type textarea "else:"
type textarea "h"
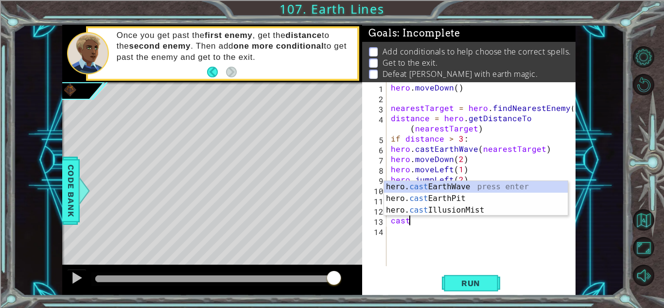
scroll to position [0, 0]
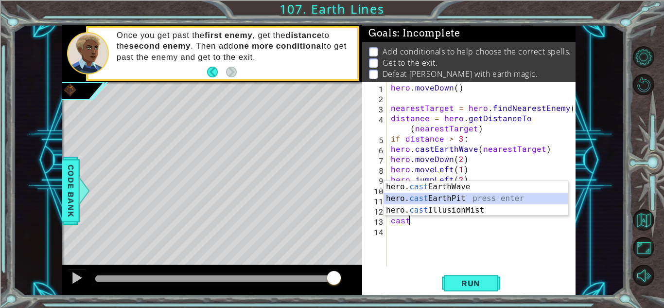
click at [473, 193] on div "hero. cast EarthWave press enter hero. cast EarthPit press enter hero. cast Ill…" at bounding box center [476, 210] width 184 height 58
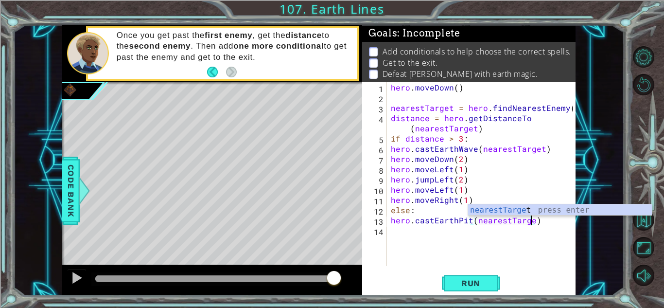
scroll to position [0, 9]
click at [471, 278] on span "Run" at bounding box center [470, 283] width 38 height 10
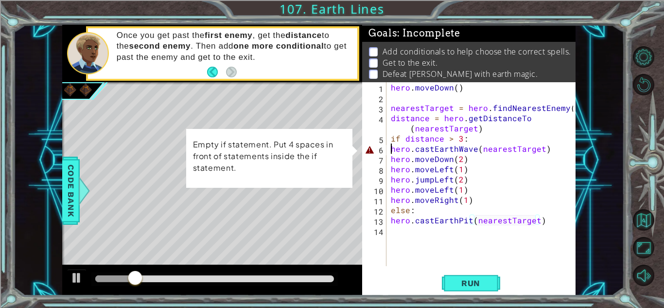
click at [391, 148] on div "hero . [GEOGRAPHIC_DATA] ( ) nearestTarget = hero . findNearestEnemy ( ) distan…" at bounding box center [483, 184] width 189 height 204
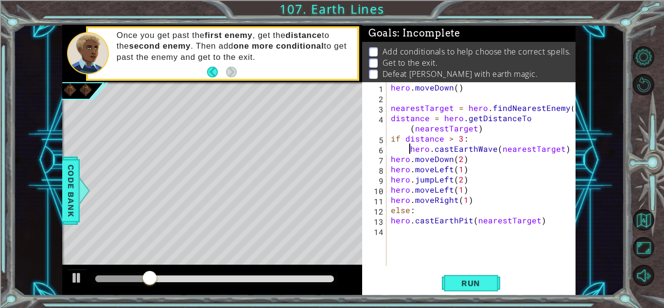
click at [390, 223] on div "hero . [GEOGRAPHIC_DATA] ( ) nearestTarget = hero . findNearestEnemy ( ) distan…" at bounding box center [483, 184] width 189 height 204
click at [455, 286] on span "Run" at bounding box center [470, 283] width 38 height 10
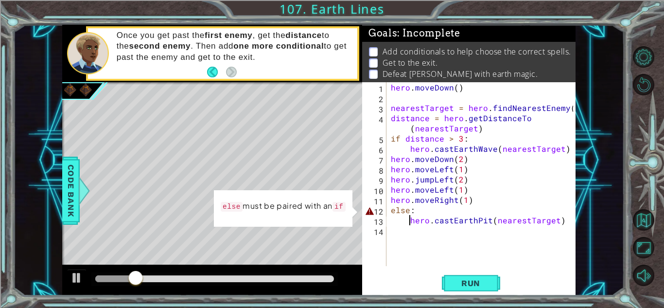
click at [390, 210] on div "hero . [GEOGRAPHIC_DATA] ( ) nearestTarget = hero . findNearestEnemy ( ) distan…" at bounding box center [483, 184] width 189 height 204
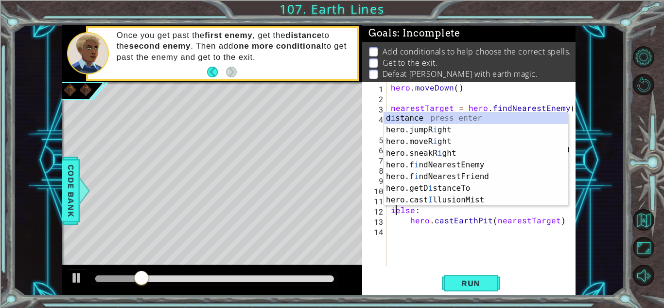
scroll to position [0, 0]
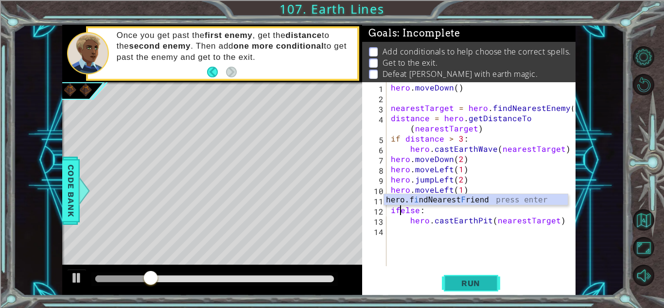
type textarea "ifelse:"
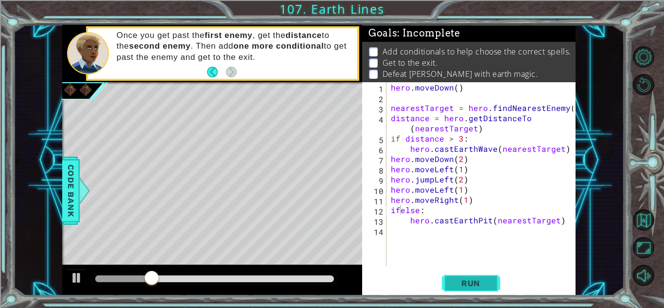
click at [478, 285] on span "Run" at bounding box center [470, 283] width 38 height 10
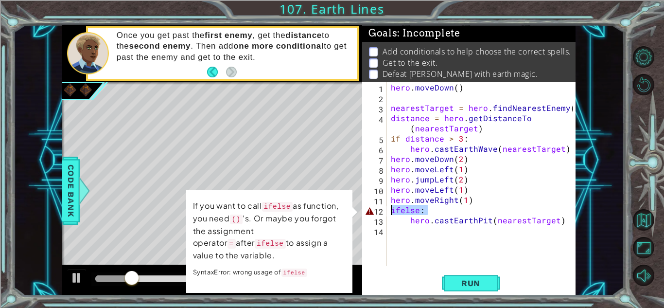
drag, startPoint x: 447, startPoint y: 214, endPoint x: 390, endPoint y: 212, distance: 57.4
click at [390, 212] on div "hero . [GEOGRAPHIC_DATA] ( ) nearestTarget = hero . findNearestEnemy ( ) distan…" at bounding box center [483, 184] width 189 height 204
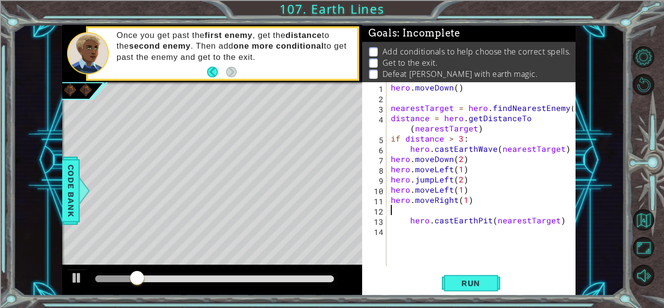
scroll to position [0, 0]
click at [70, 201] on span "Code Bank" at bounding box center [71, 190] width 16 height 59
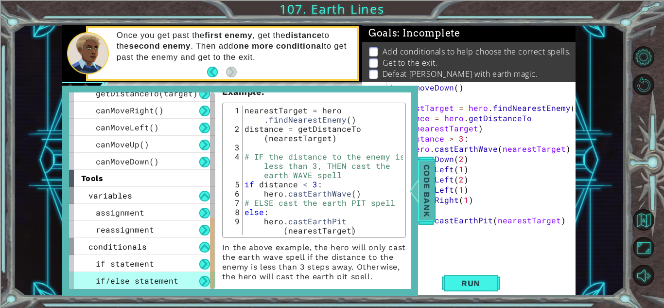
click at [428, 201] on span "Code Bank" at bounding box center [427, 190] width 16 height 59
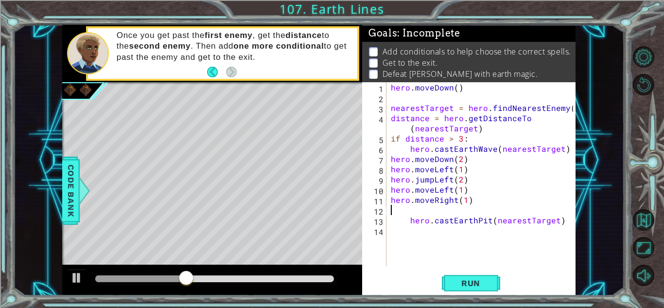
click at [391, 209] on div "hero . [GEOGRAPHIC_DATA] ( ) nearestTarget = hero . findNearestEnemy ( ) distan…" at bounding box center [483, 184] width 189 height 204
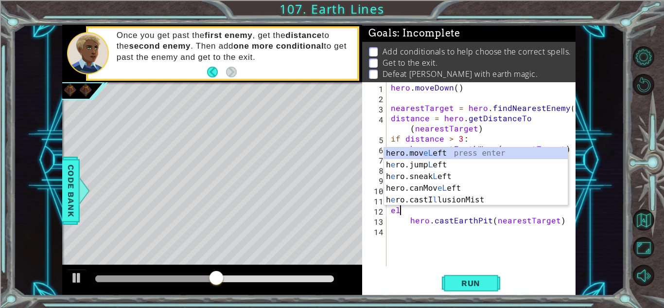
type textarea "e"
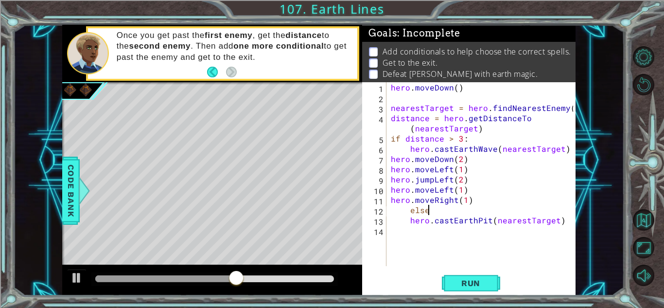
scroll to position [0, 2]
click at [391, 138] on div "hero . [GEOGRAPHIC_DATA] ( ) nearestTarget = hero . findNearestEnemy ( ) distan…" at bounding box center [483, 184] width 189 height 204
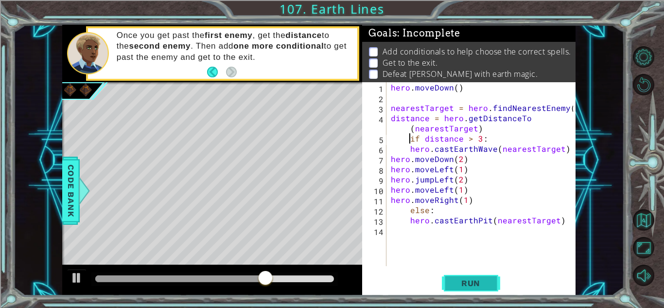
click at [463, 276] on button "Run" at bounding box center [471, 282] width 58 height 21
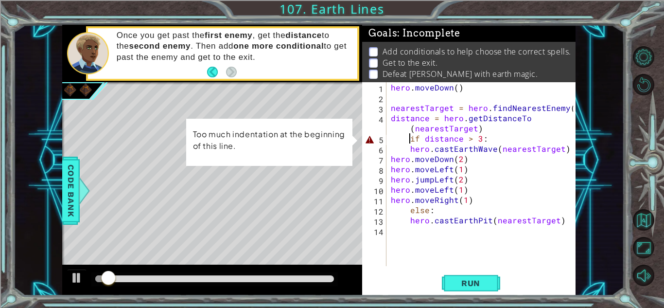
click at [405, 141] on div "hero . [GEOGRAPHIC_DATA] ( ) nearestTarget = hero . findNearestEnemy ( ) distan…" at bounding box center [483, 184] width 189 height 204
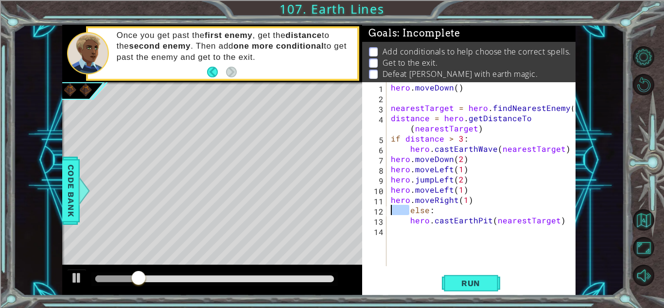
drag, startPoint x: 407, startPoint y: 212, endPoint x: 381, endPoint y: 213, distance: 25.8
click at [381, 213] on div "if distance > 3: 1 2 3 4 5 6 7 8 9 10 11 12 13 14 hero . [GEOGRAPHIC_DATA] ( ) …" at bounding box center [467, 174] width 211 height 184
type textarea "else:"
click at [458, 278] on span "Run" at bounding box center [470, 283] width 38 height 10
